Goal: Entertainment & Leisure: Consume media (video, audio)

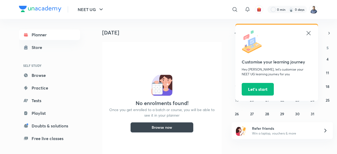
click at [308, 33] on icon at bounding box center [308, 33] width 4 height 4
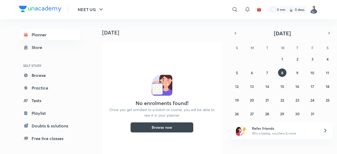
click at [313, 12] on img at bounding box center [313, 9] width 9 height 9
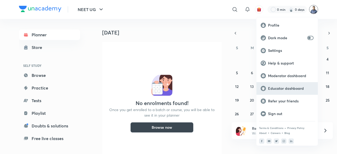
click at [283, 90] on p "Educator dashboard" at bounding box center [290, 88] width 45 height 5
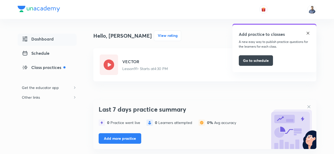
click at [307, 33] on img at bounding box center [308, 33] width 4 height 4
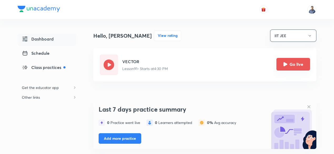
click at [296, 66] on button "Go live" at bounding box center [293, 64] width 34 height 13
